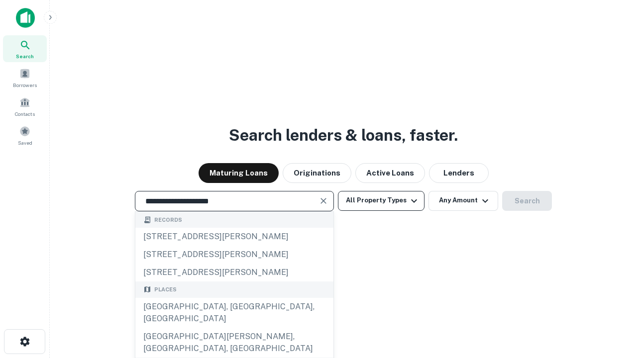
click at [234, 328] on div "[GEOGRAPHIC_DATA], [GEOGRAPHIC_DATA], [GEOGRAPHIC_DATA]" at bounding box center [234, 313] width 198 height 30
click at [381, 201] on button "All Property Types" at bounding box center [381, 201] width 87 height 20
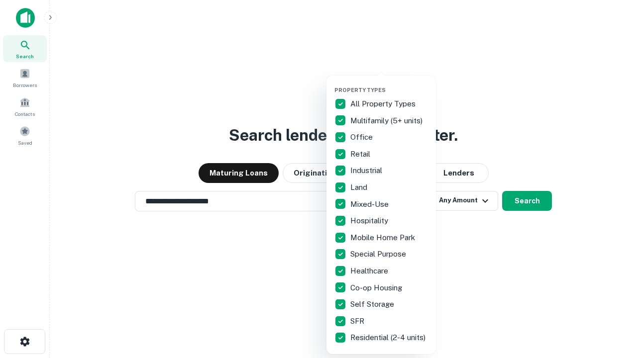
type input "**********"
click at [389, 84] on button "button" at bounding box center [388, 84] width 109 height 0
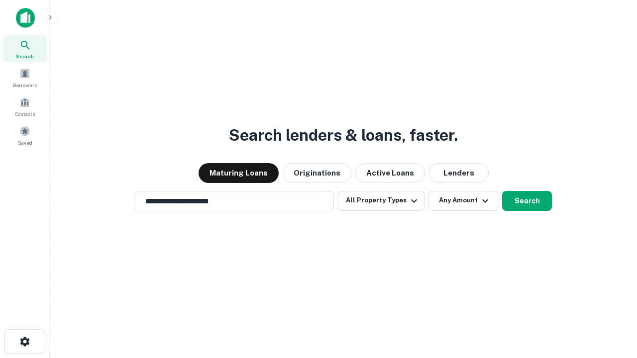
scroll to position [15, 0]
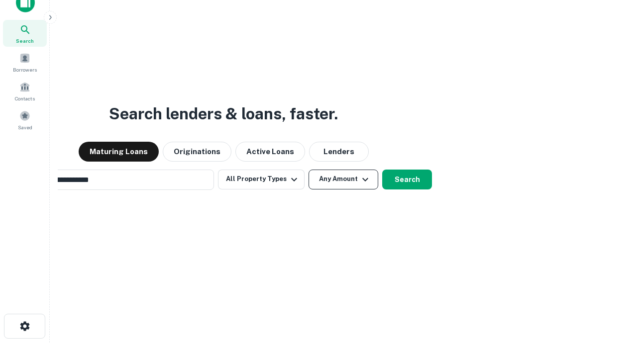
click at [308, 170] on button "Any Amount" at bounding box center [343, 180] width 70 height 20
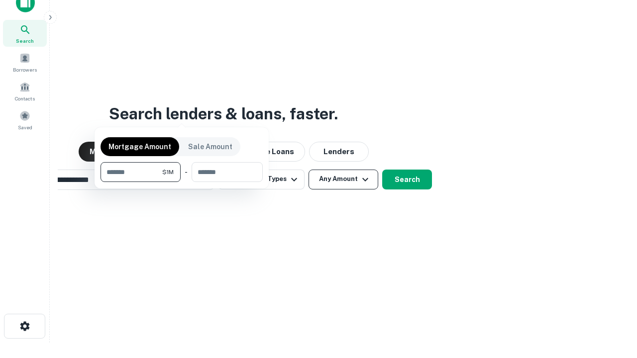
scroll to position [16, 0]
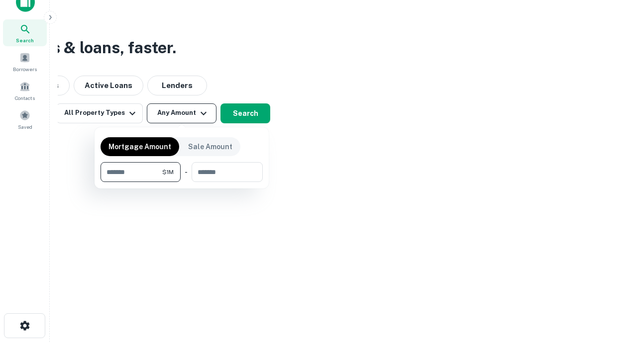
type input "*******"
click at [182, 182] on button "button" at bounding box center [181, 182] width 162 height 0
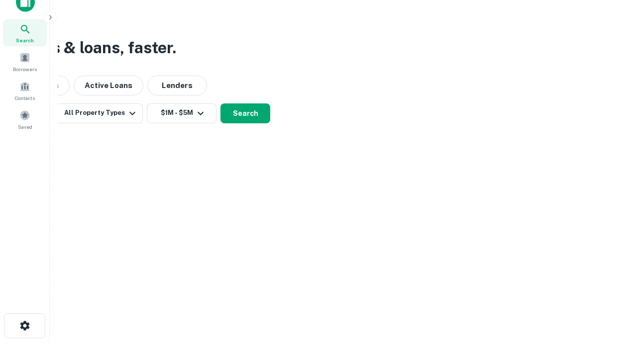
scroll to position [15, 0]
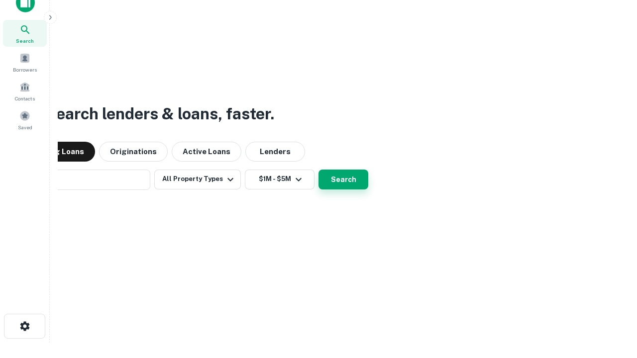
click at [318, 170] on button "Search" at bounding box center [343, 180] width 50 height 20
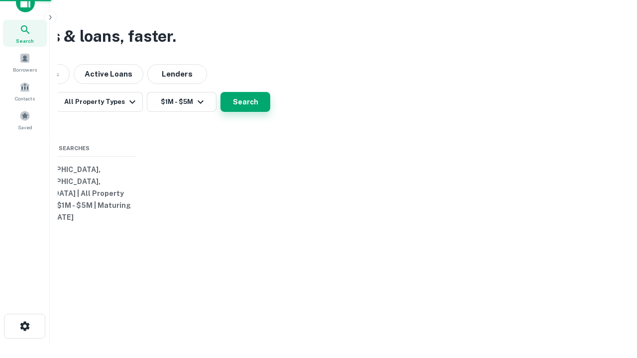
scroll to position [16, 0]
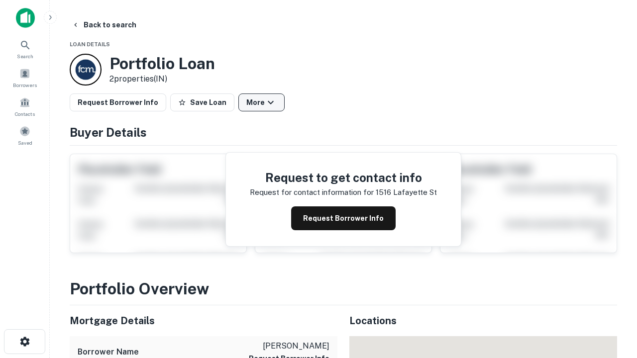
click at [261, 102] on button "More" at bounding box center [261, 103] width 46 height 18
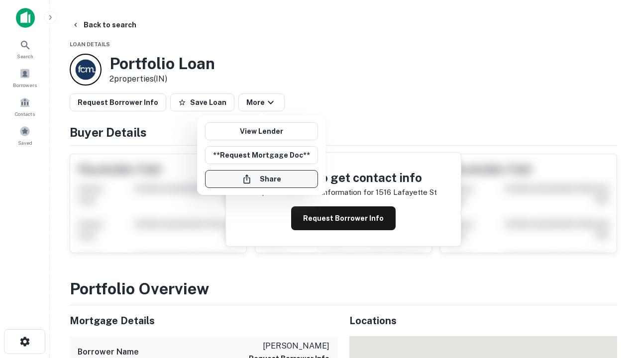
click at [261, 179] on button "Share" at bounding box center [261, 179] width 113 height 18
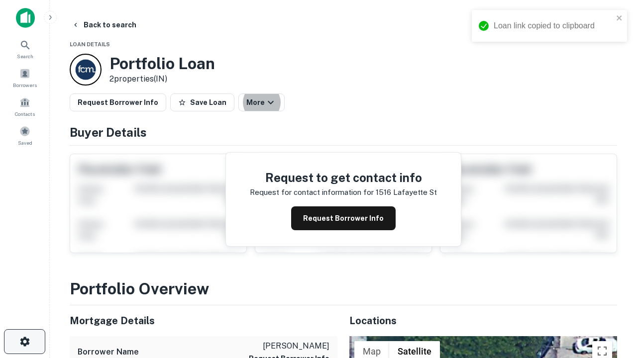
click at [24, 342] on icon "button" at bounding box center [25, 342] width 12 height 12
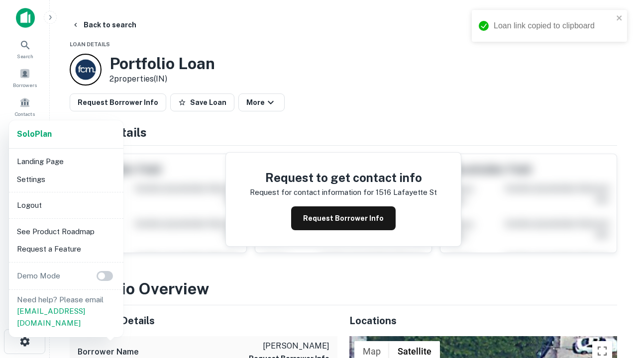
click at [66, 205] on li "Logout" at bounding box center [66, 206] width 106 height 18
